Goal: Find specific page/section: Find specific page/section

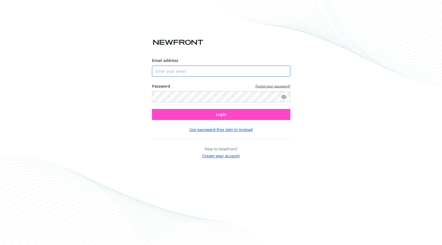
type input "[EMAIL_ADDRESS][DOMAIN_NAME]"
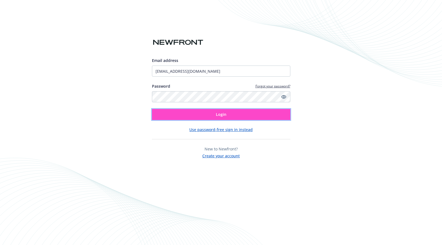
click at [198, 117] on button "Login" at bounding box center [221, 114] width 138 height 11
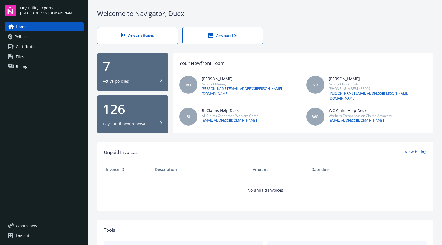
click at [159, 39] on link "View certificates" at bounding box center [137, 35] width 81 height 17
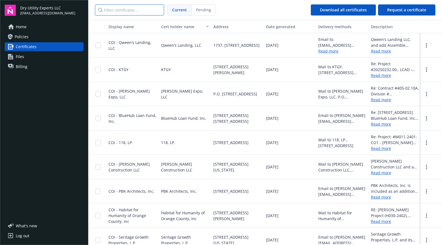
click at [116, 14] on input "Filter certificates..." at bounding box center [129, 9] width 69 height 11
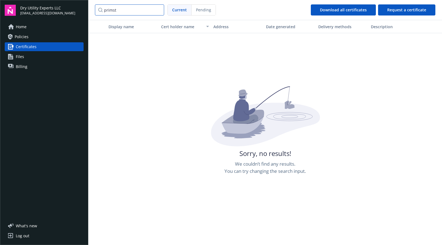
type input "primst"
